Goal: Use online tool/utility: Utilize a website feature to perform a specific function

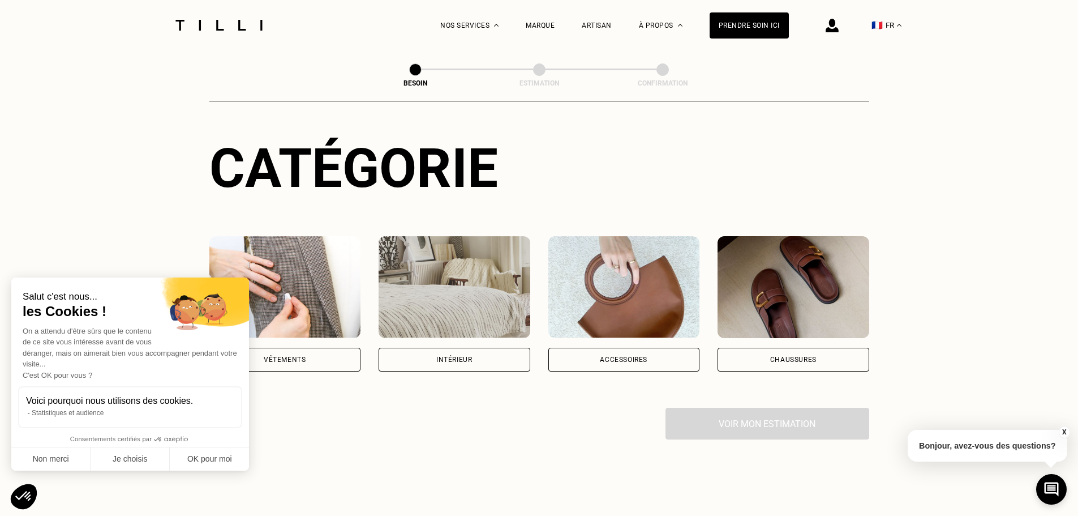
scroll to position [113, 0]
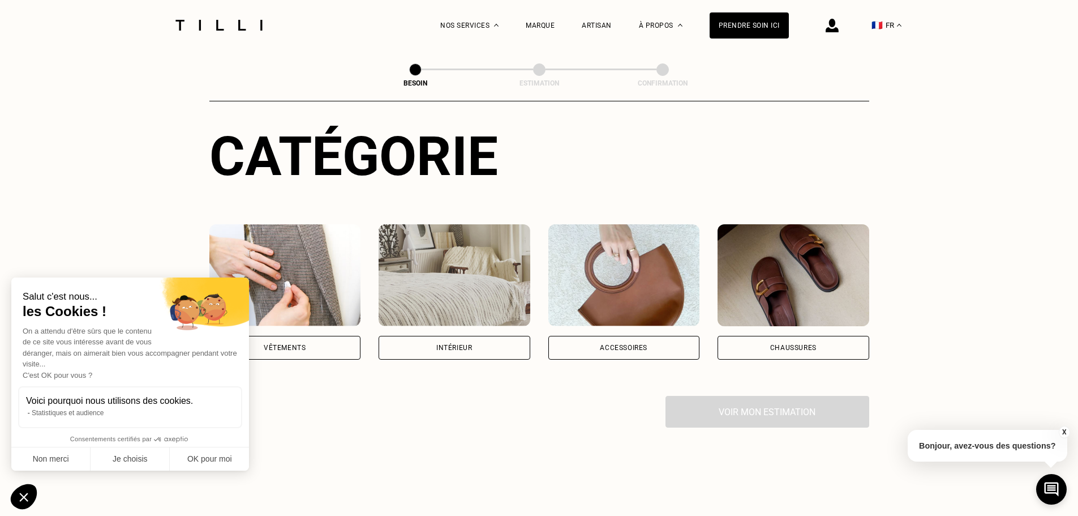
click at [295, 336] on div "Vêtements" at bounding box center [285, 348] width 152 height 24
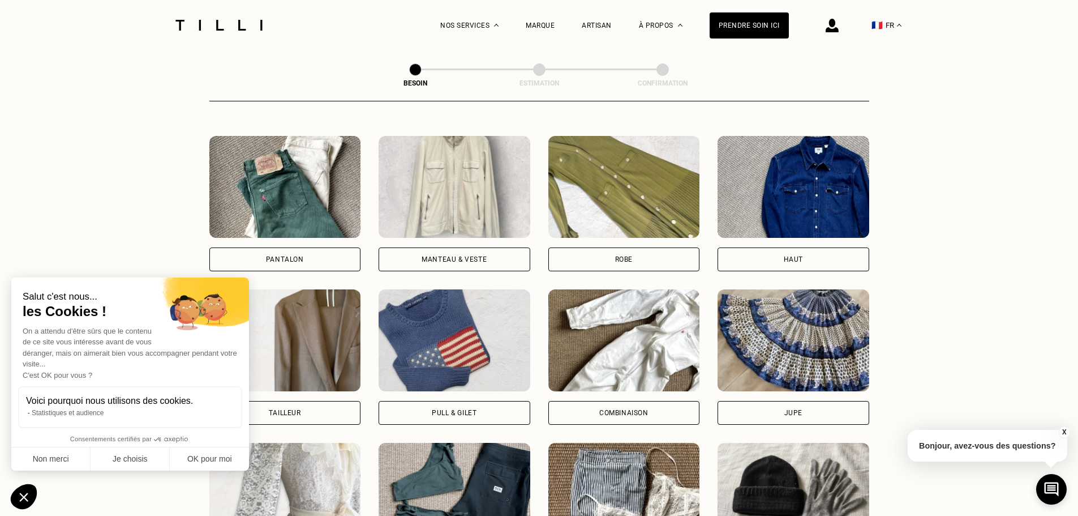
scroll to position [521, 0]
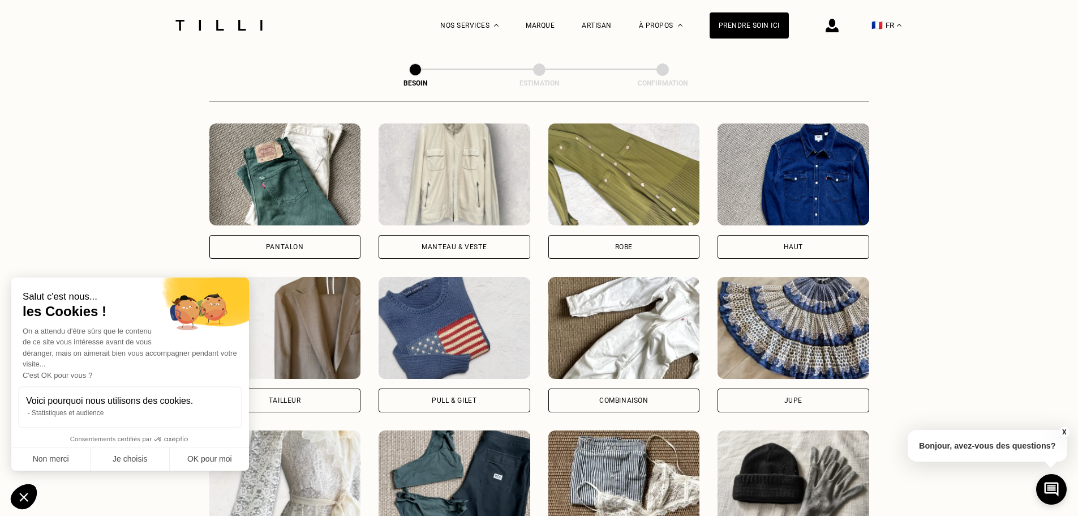
click at [433, 235] on div "Manteau & Veste" at bounding box center [455, 247] width 152 height 24
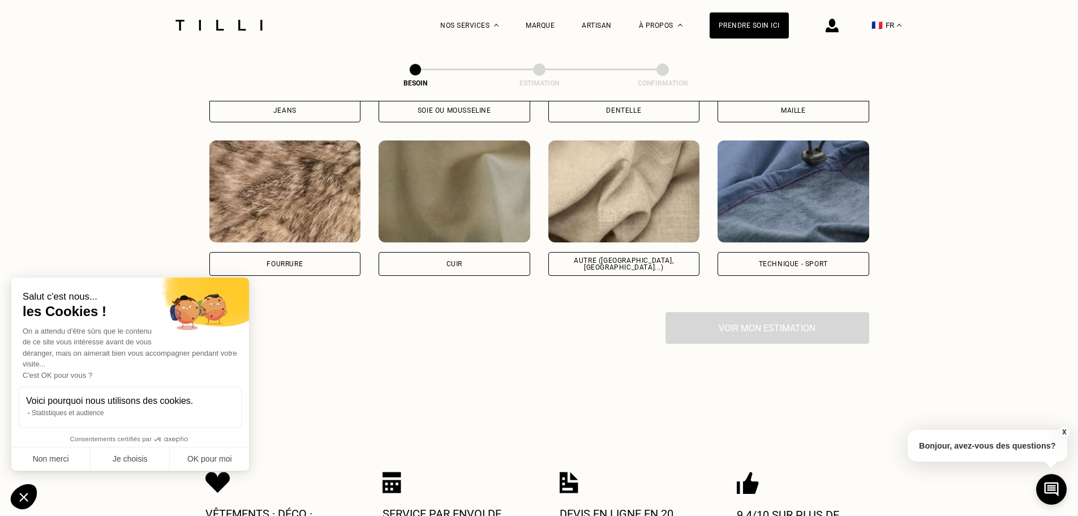
scroll to position [1326, 0]
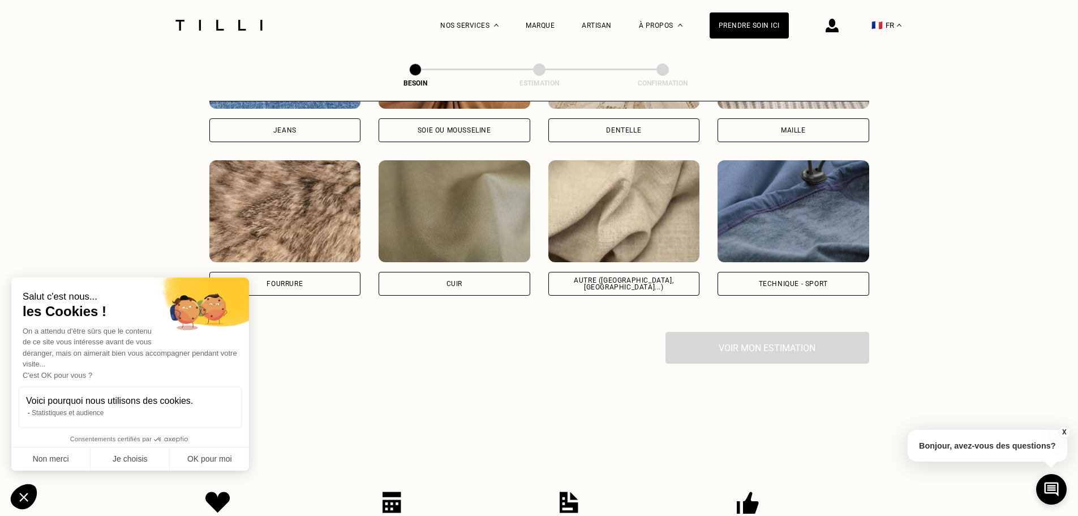
click at [627, 277] on div "Autre ([GEOGRAPHIC_DATA], [GEOGRAPHIC_DATA]...)" at bounding box center [624, 284] width 132 height 14
select select "FR"
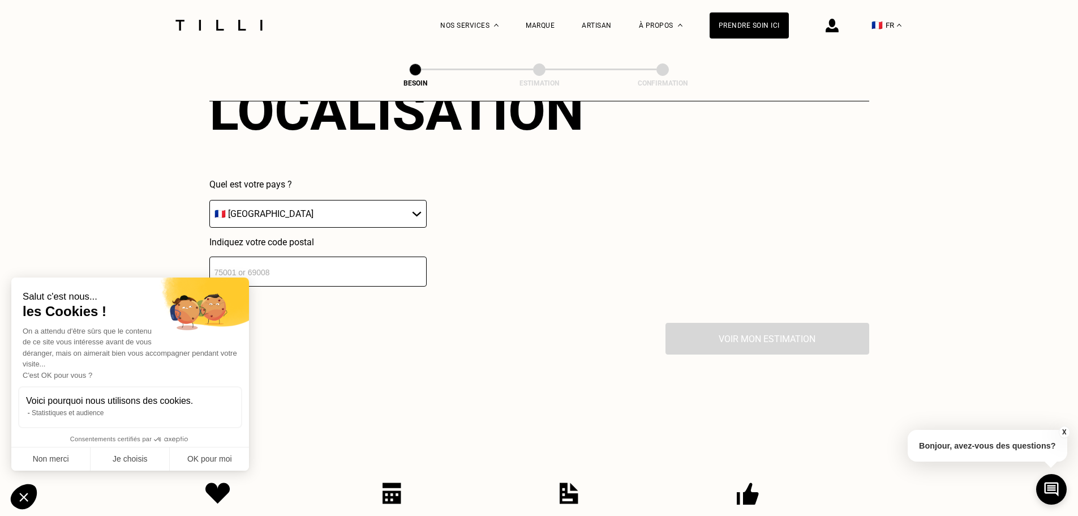
scroll to position [1632, 0]
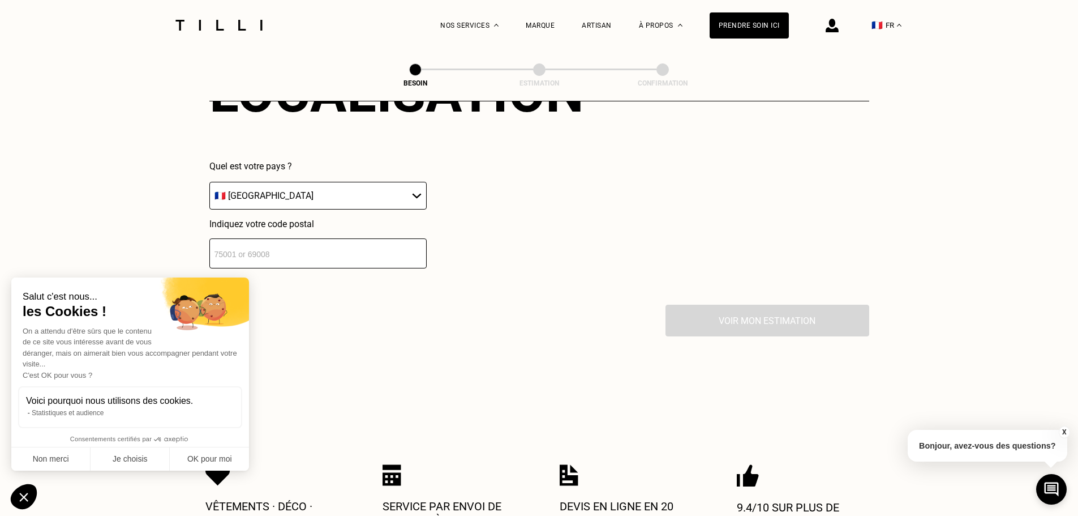
click at [342, 187] on select "🇩🇪 [GEOGRAPHIC_DATA] 🇦🇹 [GEOGRAPHIC_DATA] 🇧🇪 [GEOGRAPHIC_DATA] 🇧🇬 Bulgarie 🇨🇾 C…" at bounding box center [317, 196] width 217 height 28
click at [324, 245] on input "number" at bounding box center [317, 253] width 217 height 30
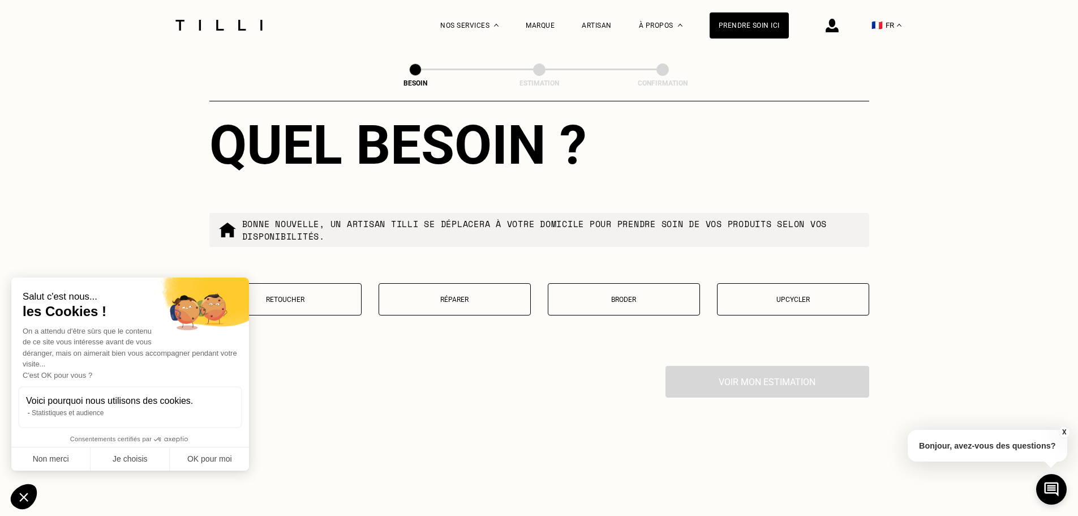
scroll to position [1917, 0]
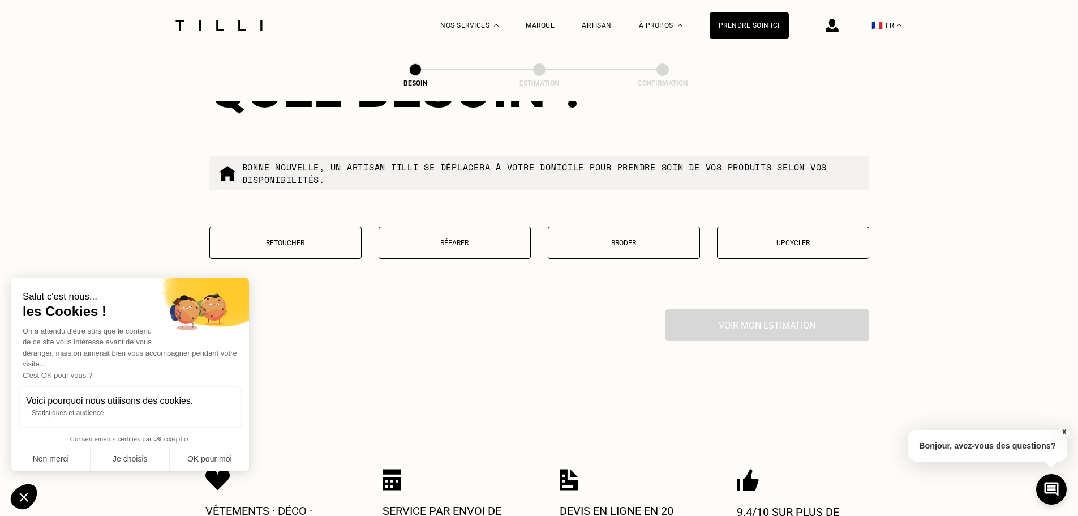
type input "33600"
click at [282, 230] on button "Retoucher" at bounding box center [285, 242] width 152 height 32
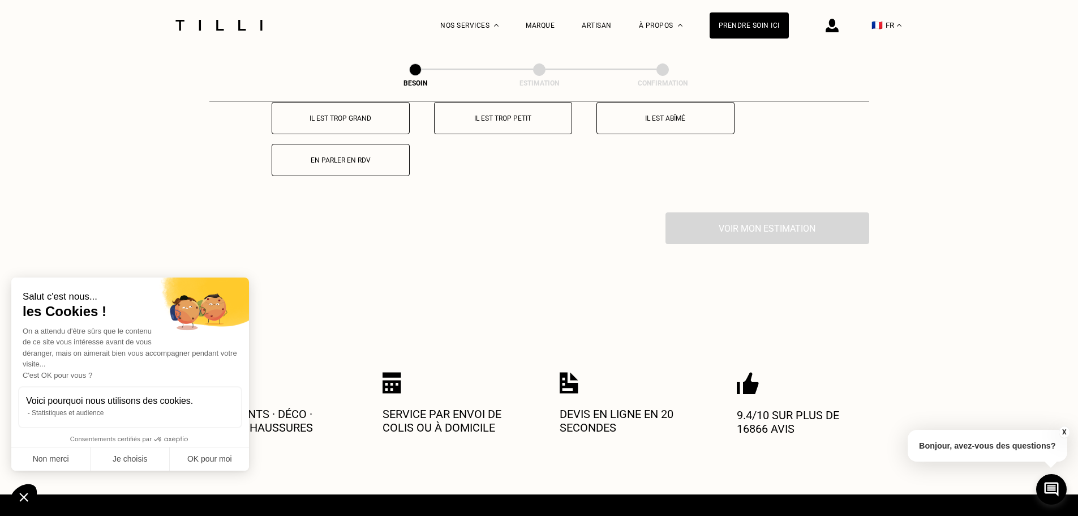
scroll to position [2092, 0]
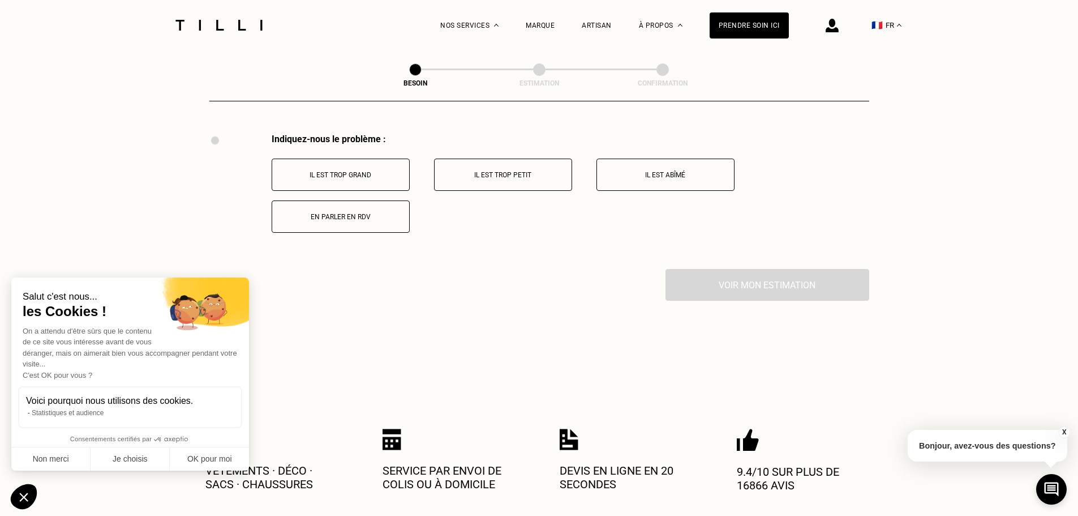
click at [372, 171] on p "Il est trop grand" at bounding box center [341, 175] width 126 height 8
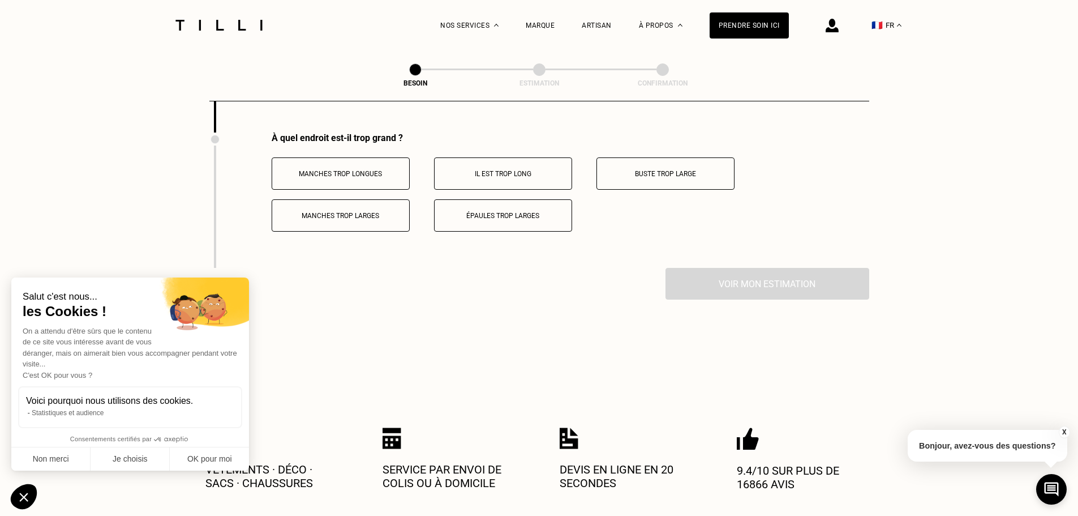
scroll to position [2229, 0]
click at [516, 212] on p "Épaules trop larges" at bounding box center [503, 215] width 126 height 8
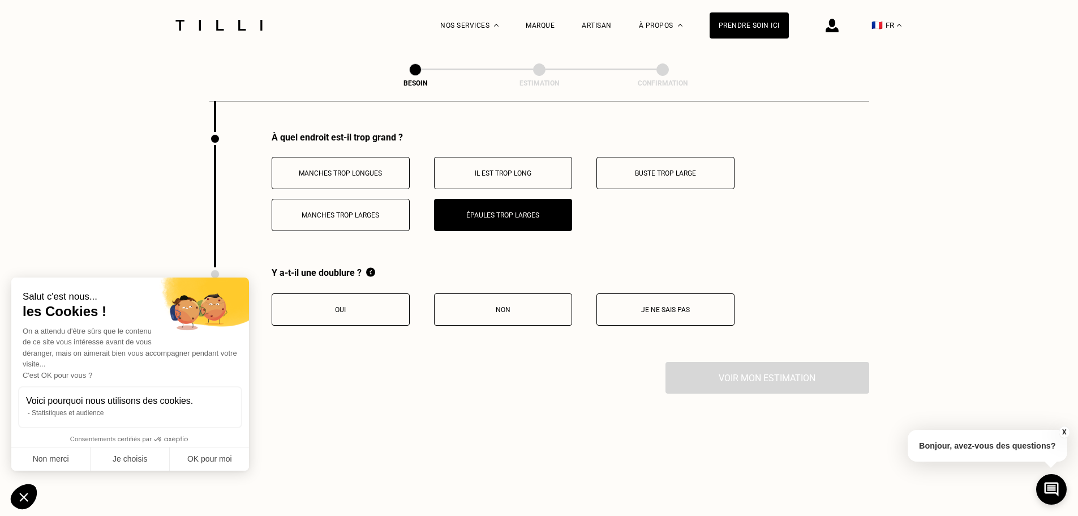
scroll to position [2286, 0]
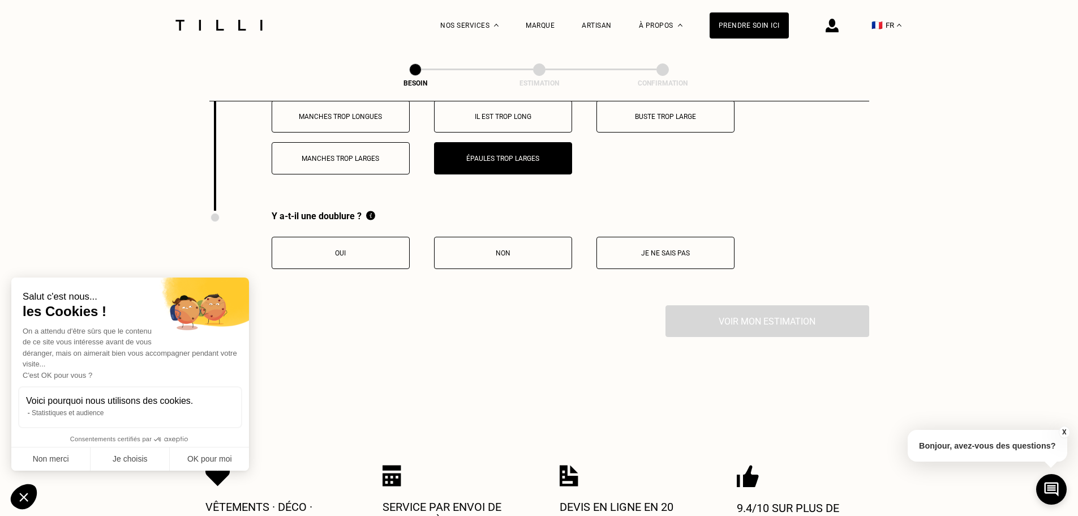
click at [366, 249] on p "Oui" at bounding box center [341, 253] width 126 height 8
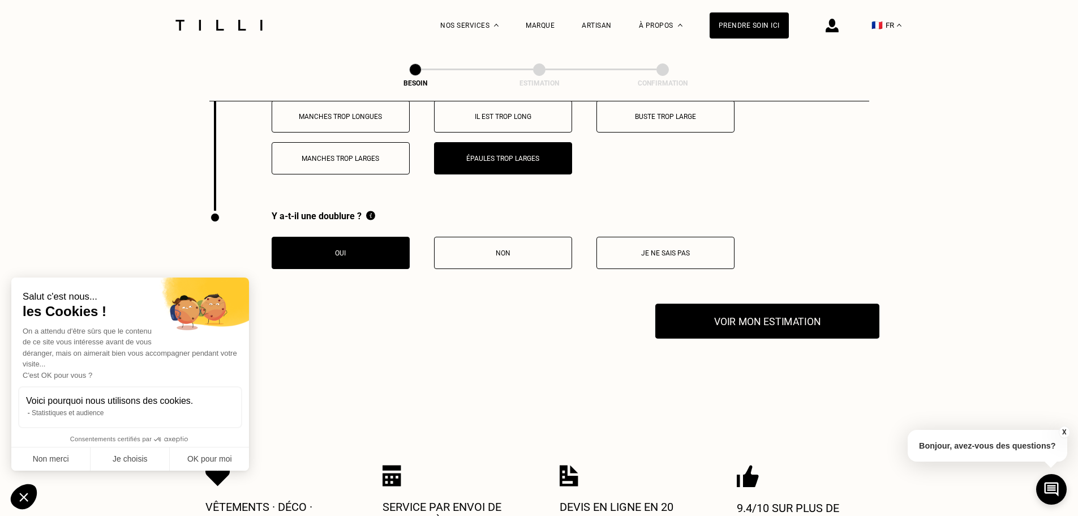
click at [731, 324] on button "Voir mon estimation" at bounding box center [767, 320] width 224 height 35
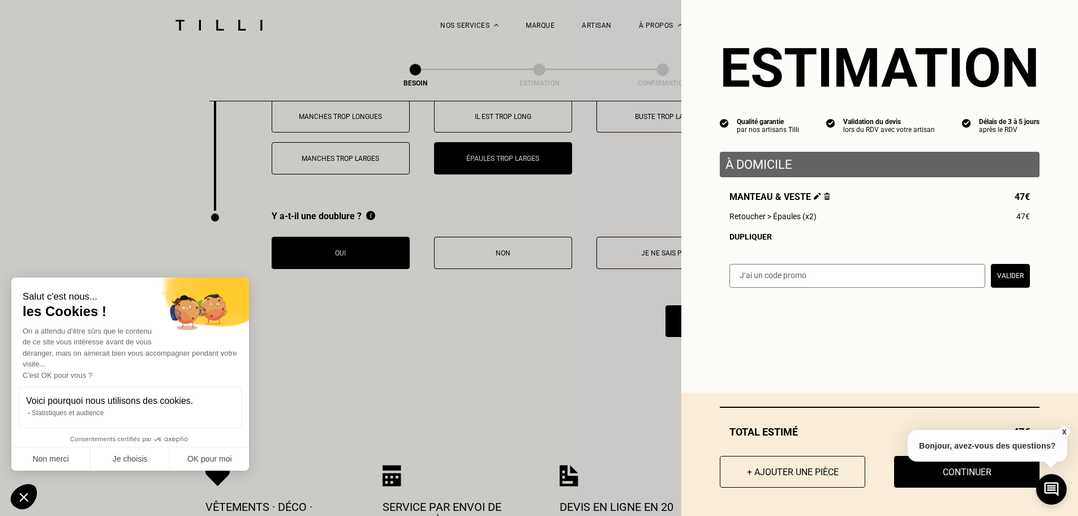
click at [1062, 432] on button "X" at bounding box center [1063, 432] width 11 height 12
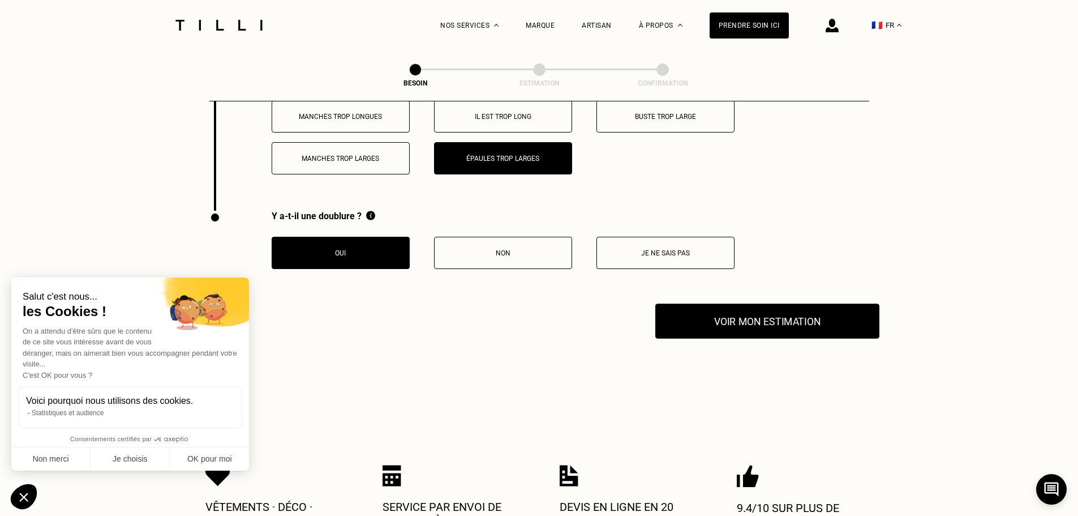
click at [844, 320] on button "Voir mon estimation" at bounding box center [767, 320] width 224 height 35
